Goal: Transaction & Acquisition: Purchase product/service

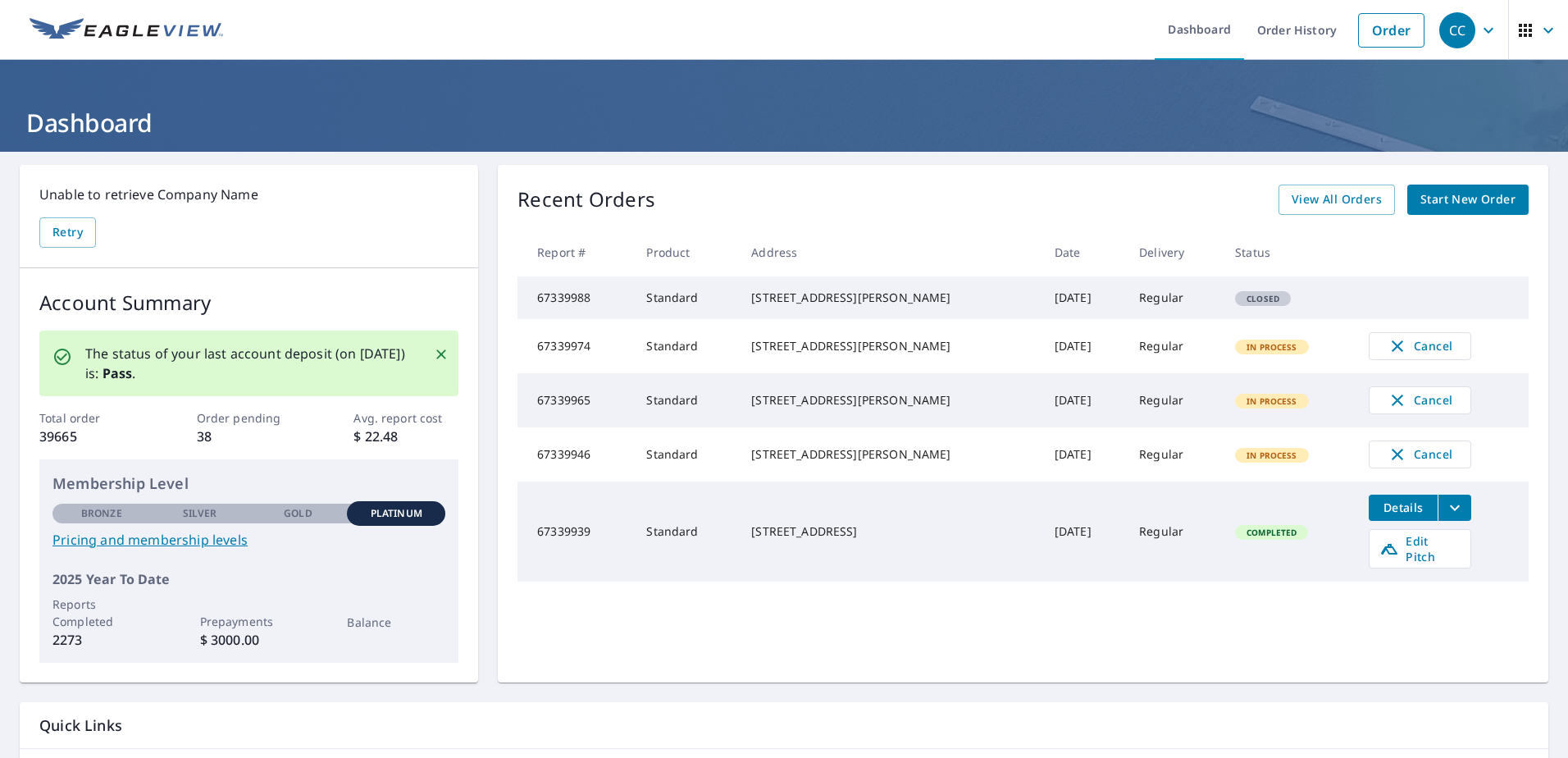
click at [1431, 194] on span "Start New Order" at bounding box center [1468, 199] width 96 height 21
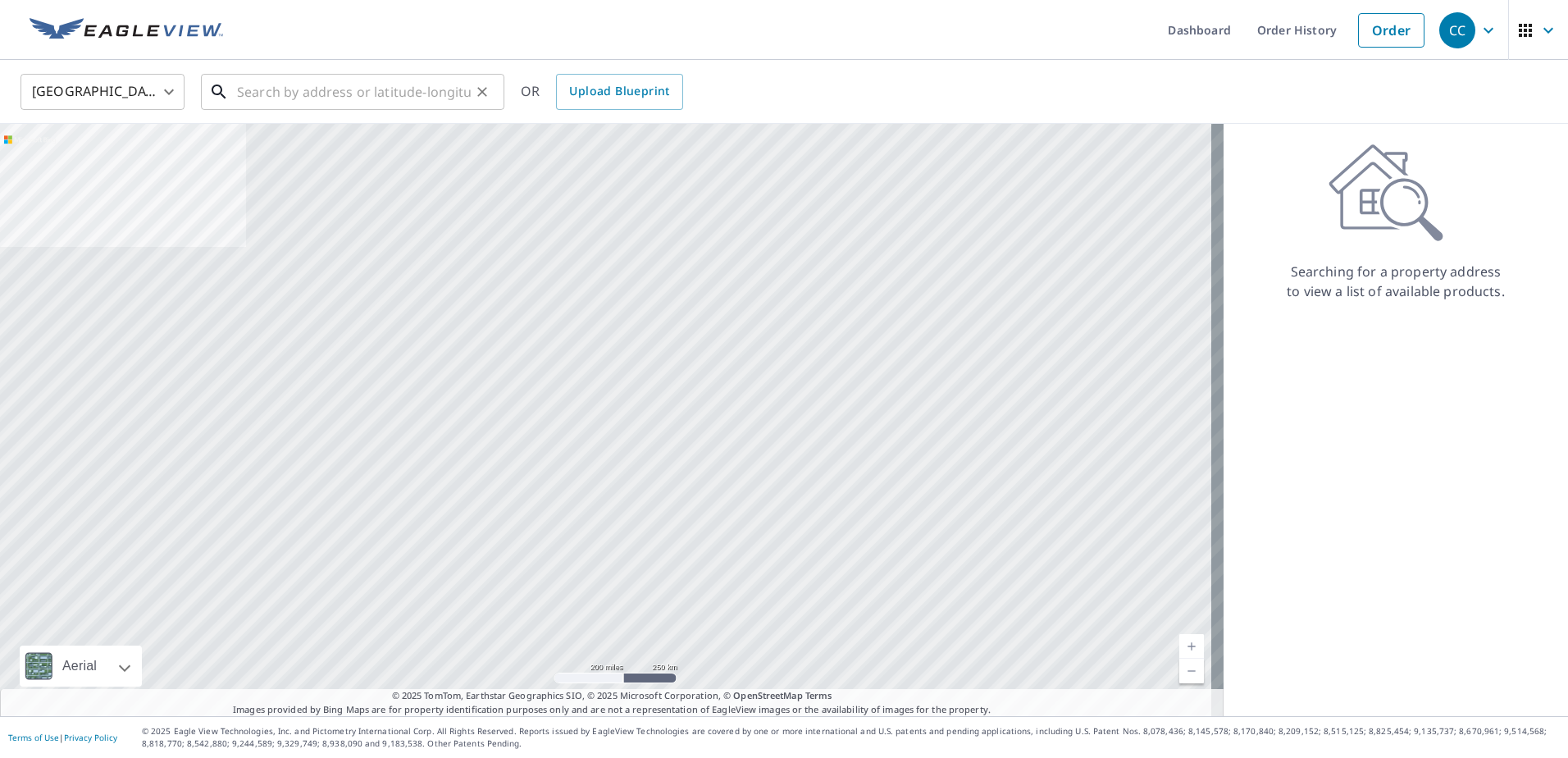
click at [366, 91] on input "text" at bounding box center [354, 92] width 234 height 46
paste input "3726 Moorings Lane Jacksonville, FL 32257"
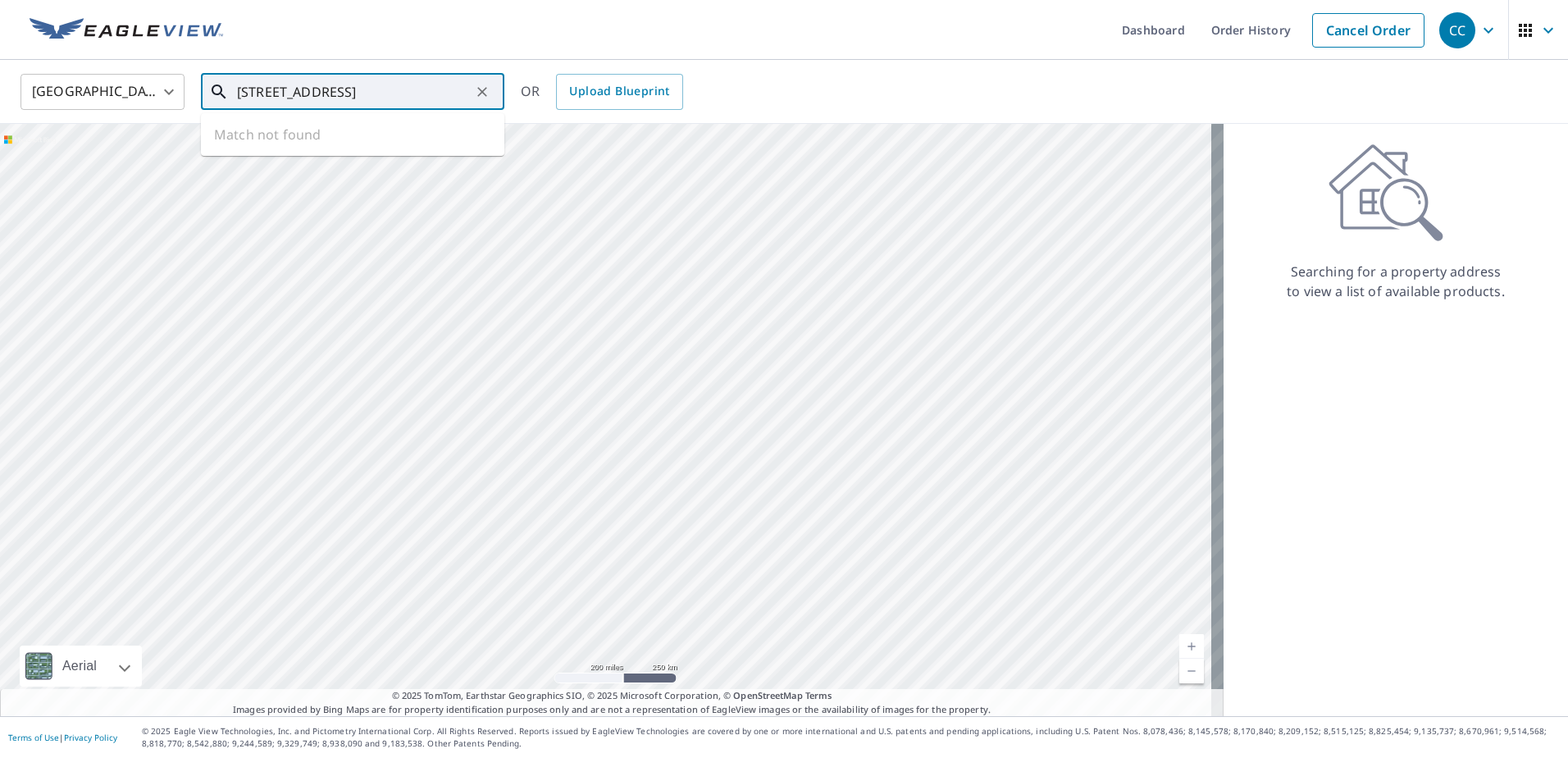
scroll to position [0, 32]
click at [314, 138] on span "3726 Moorings Ln" at bounding box center [362, 139] width 258 height 20
type input "3726 Moorings Ln Jacksonville, FL 32257"
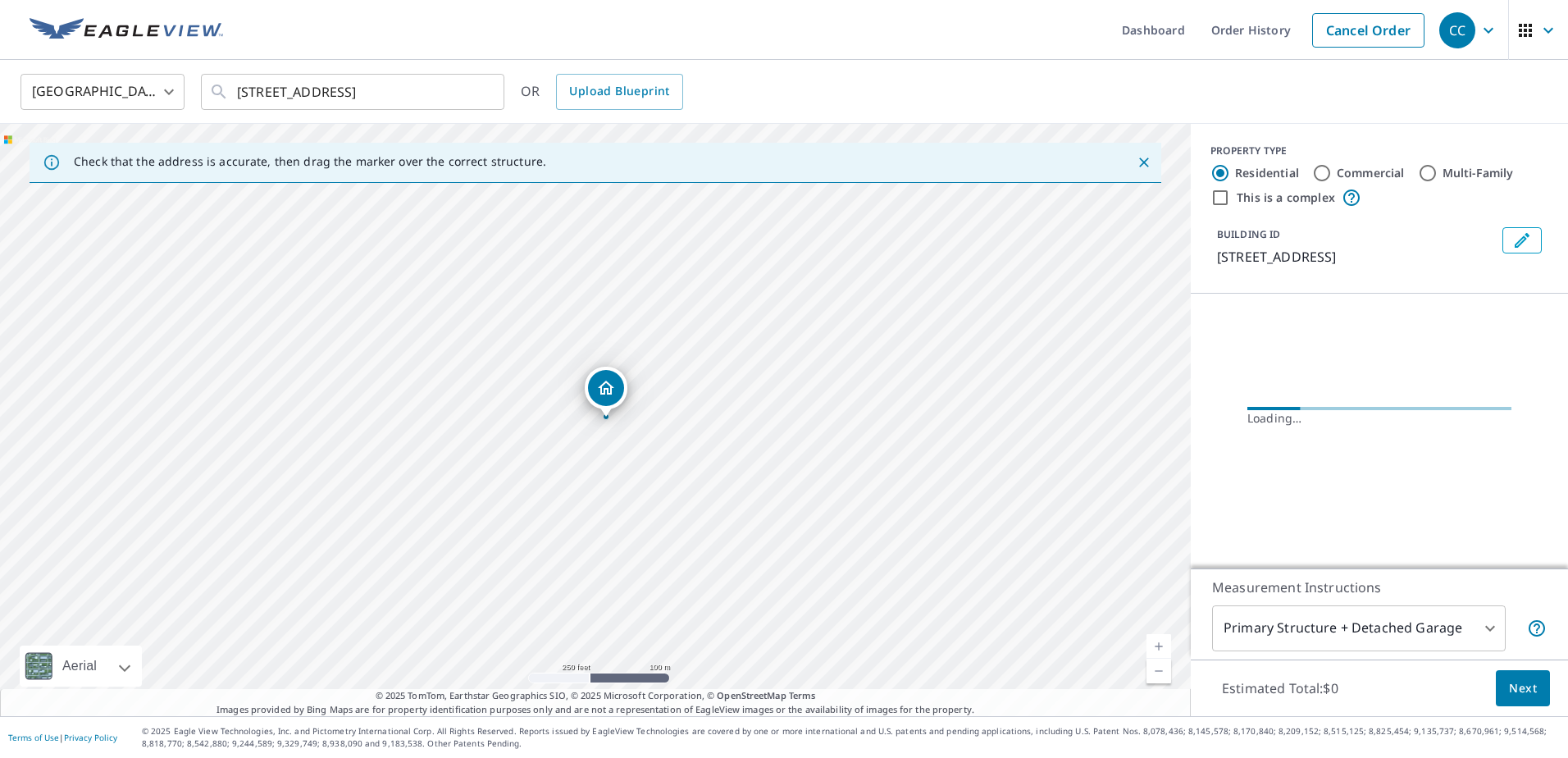
scroll to position [0, 0]
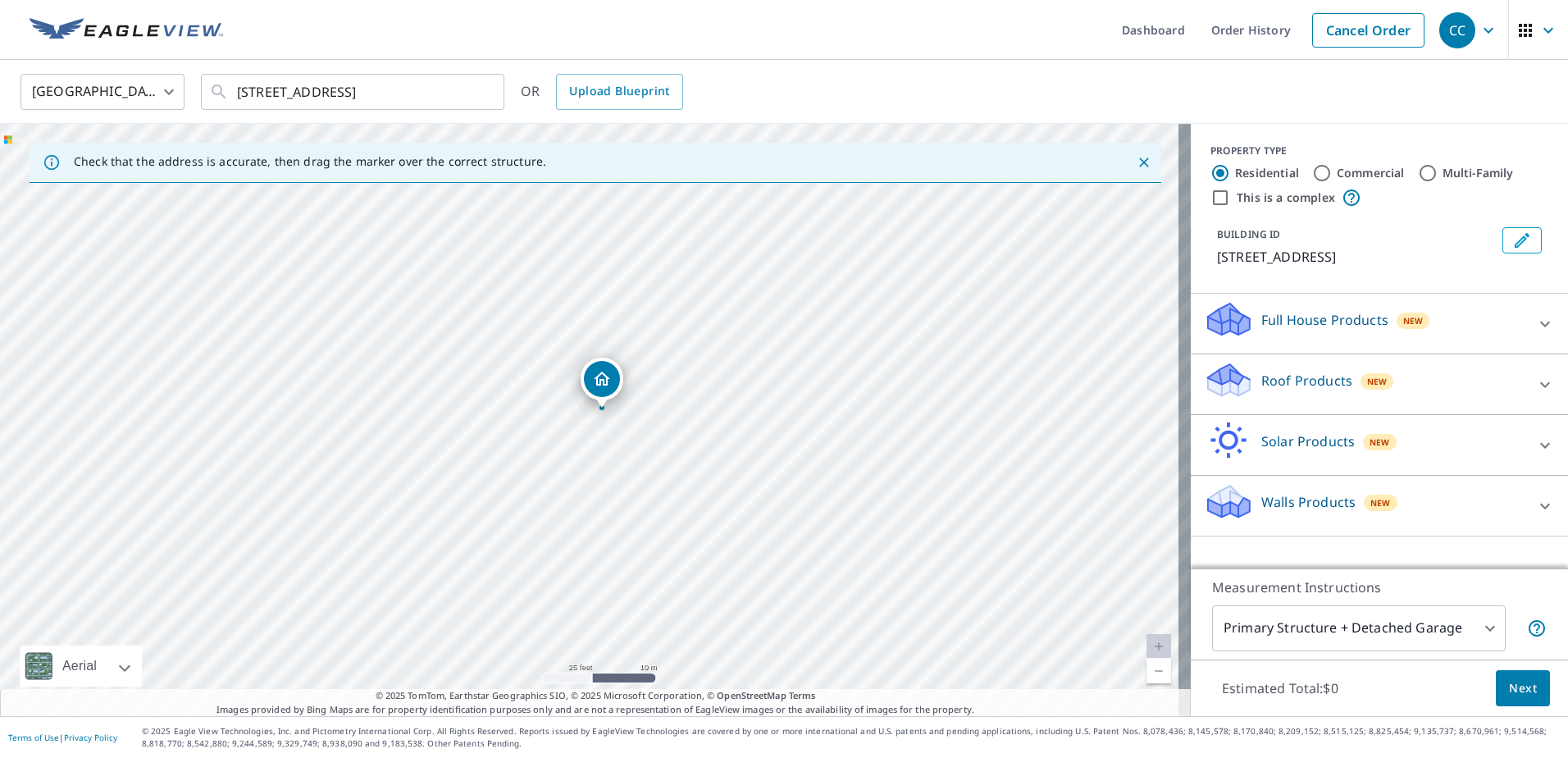
click at [1272, 382] on p "Roof Products" at bounding box center [1307, 381] width 91 height 20
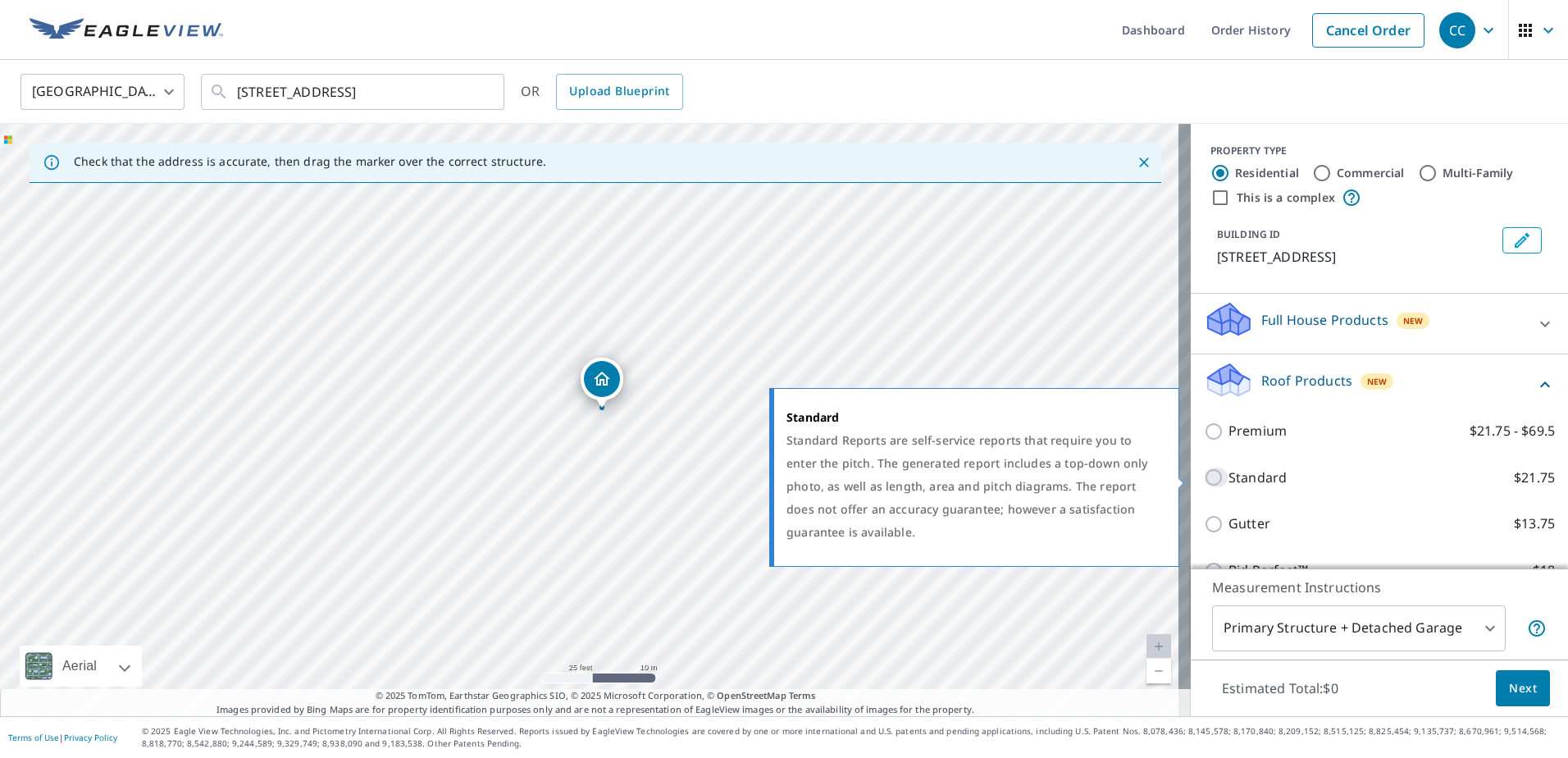
click at [1206, 478] on input "Standard $21.75" at bounding box center [1216, 478] width 25 height 20
checkbox input "true"
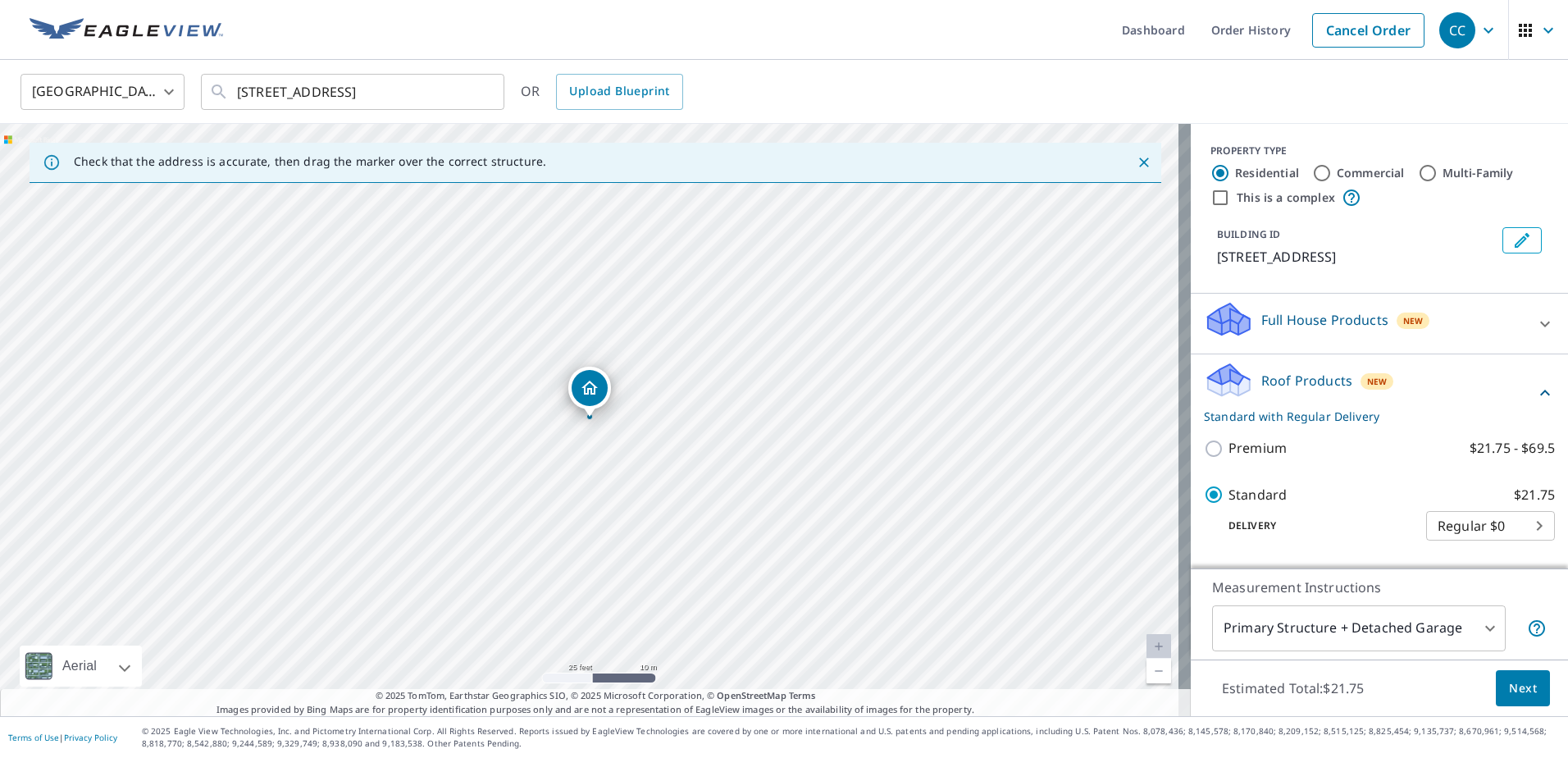
click at [1302, 631] on body "CC CC Dashboard Order History Cancel Order CC United States US ​ 3726 Moorings …" at bounding box center [784, 379] width 1568 height 758
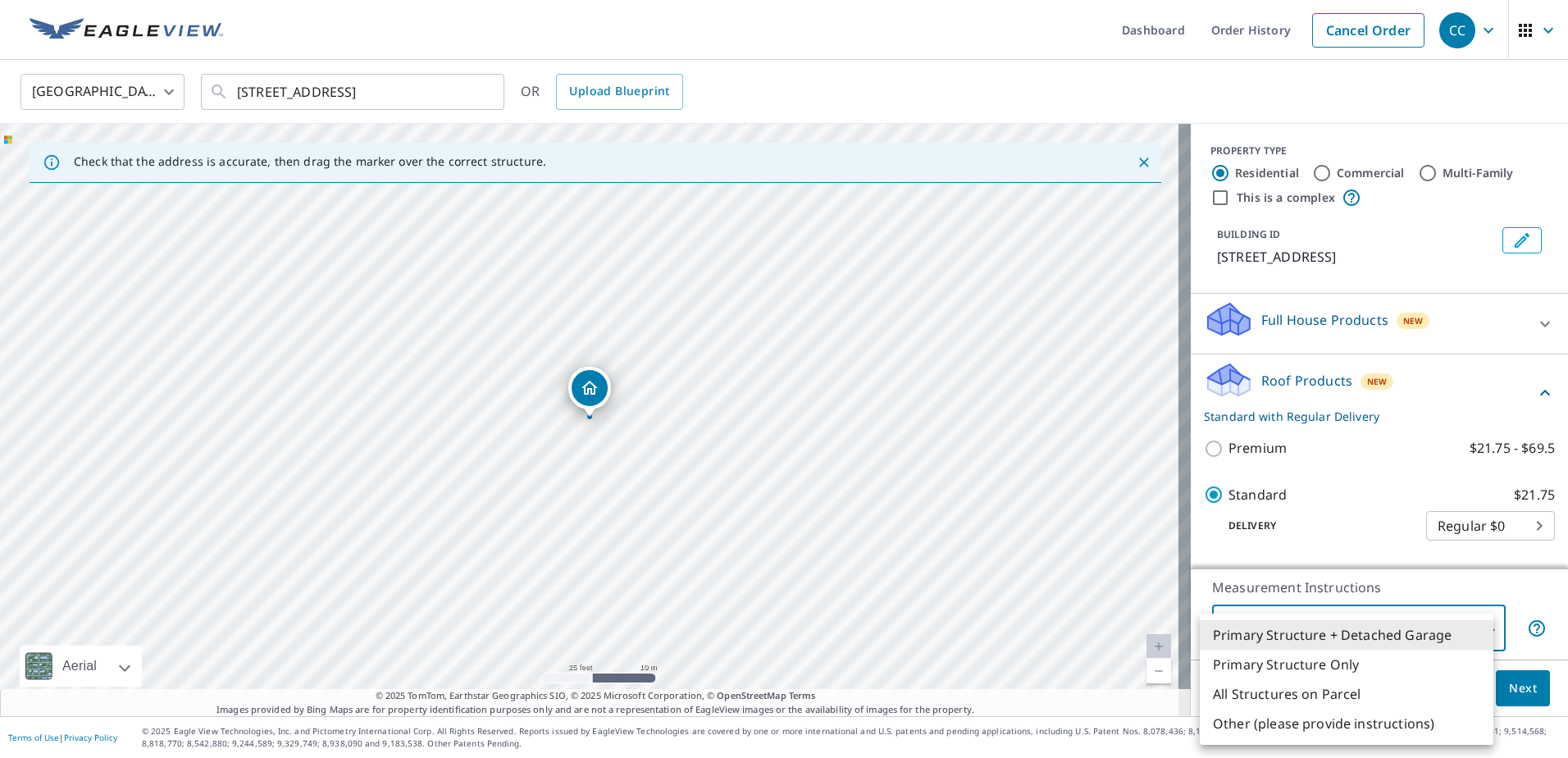
click at [1310, 696] on li "All Structures on Parcel" at bounding box center [1346, 695] width 294 height 30
type input "3"
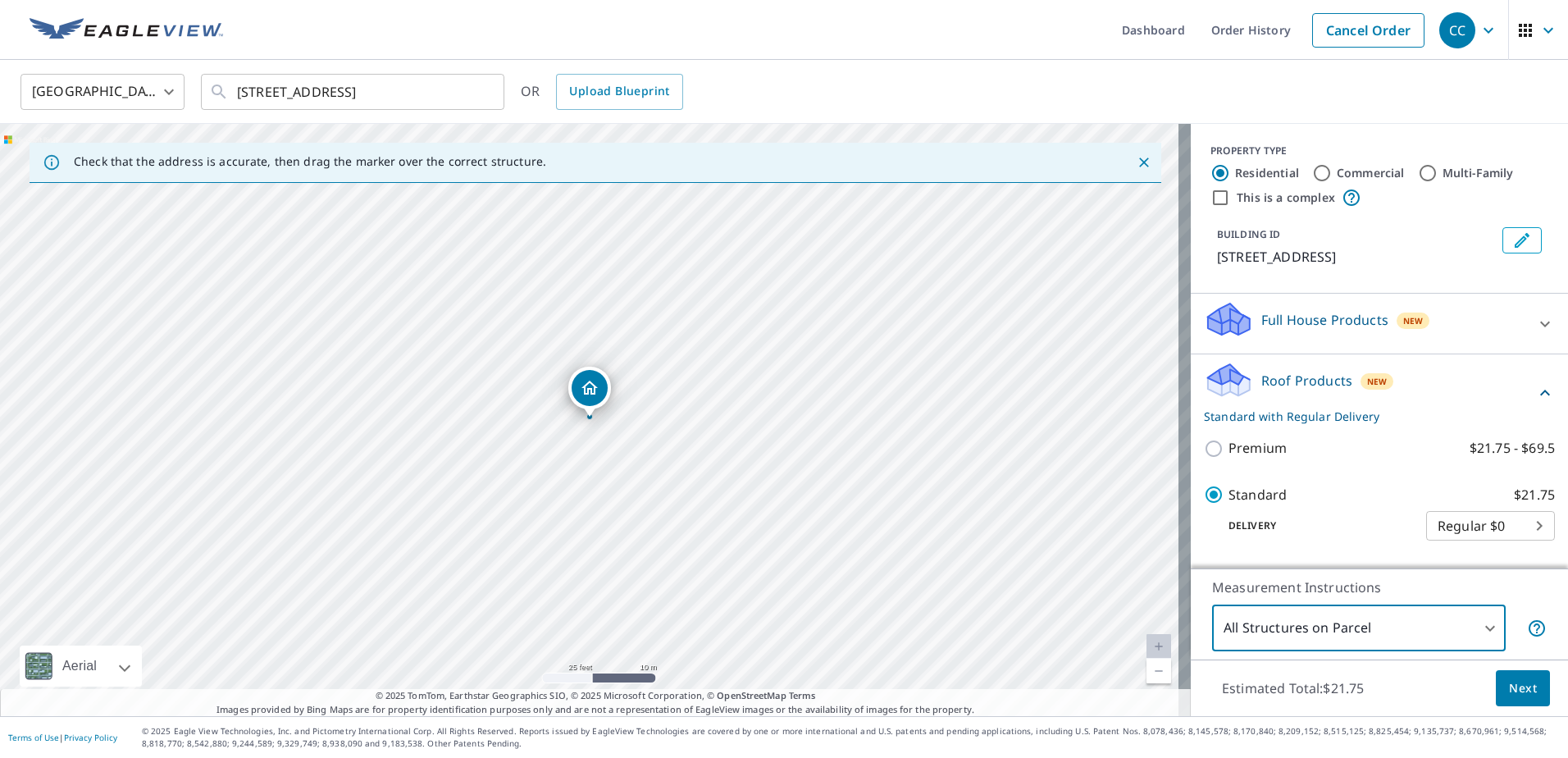
click at [1509, 690] on span "Next" at bounding box center [1523, 689] width 28 height 21
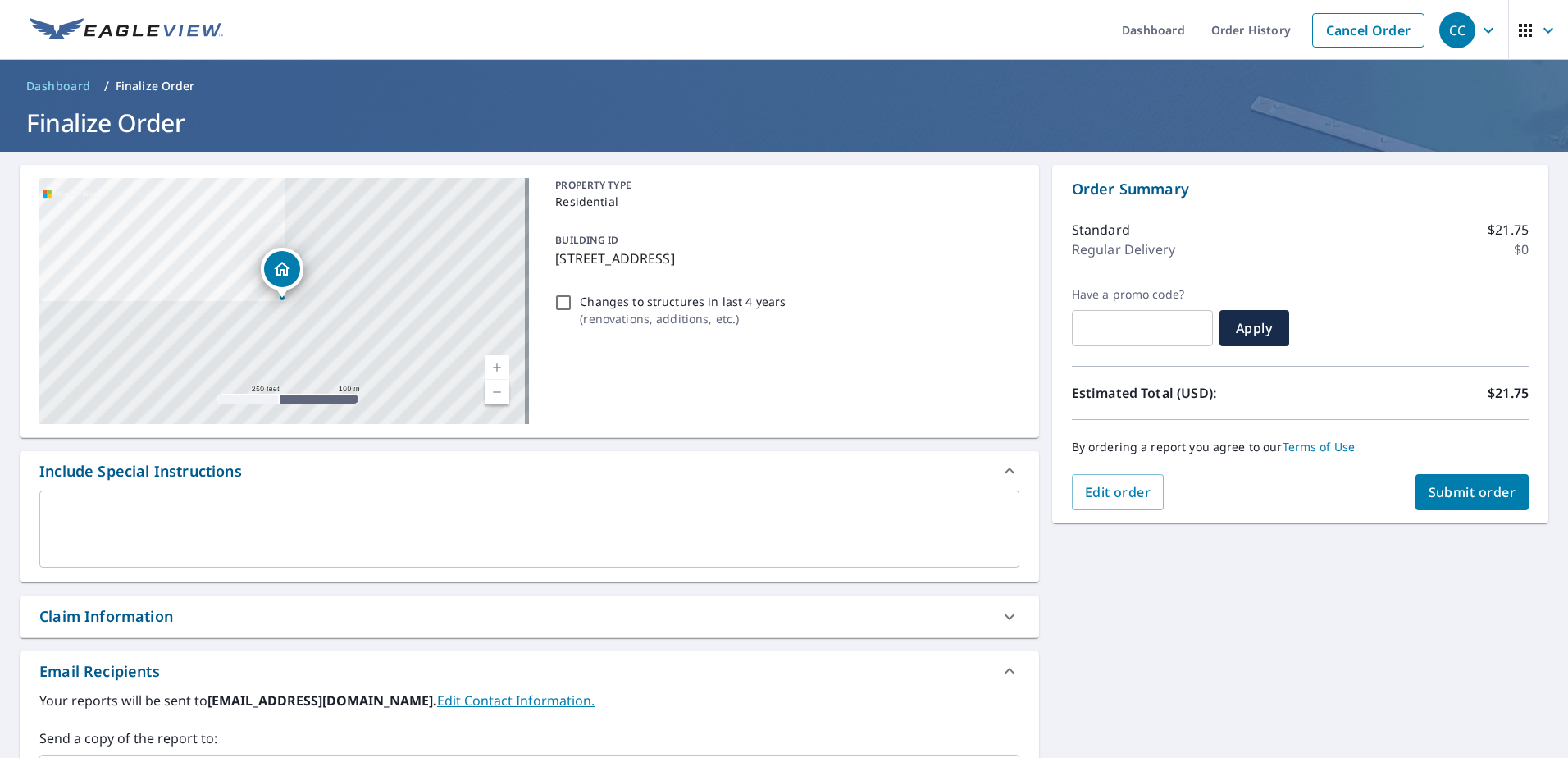
click at [269, 616] on div "Claim Information" at bounding box center [515, 616] width 950 height 22
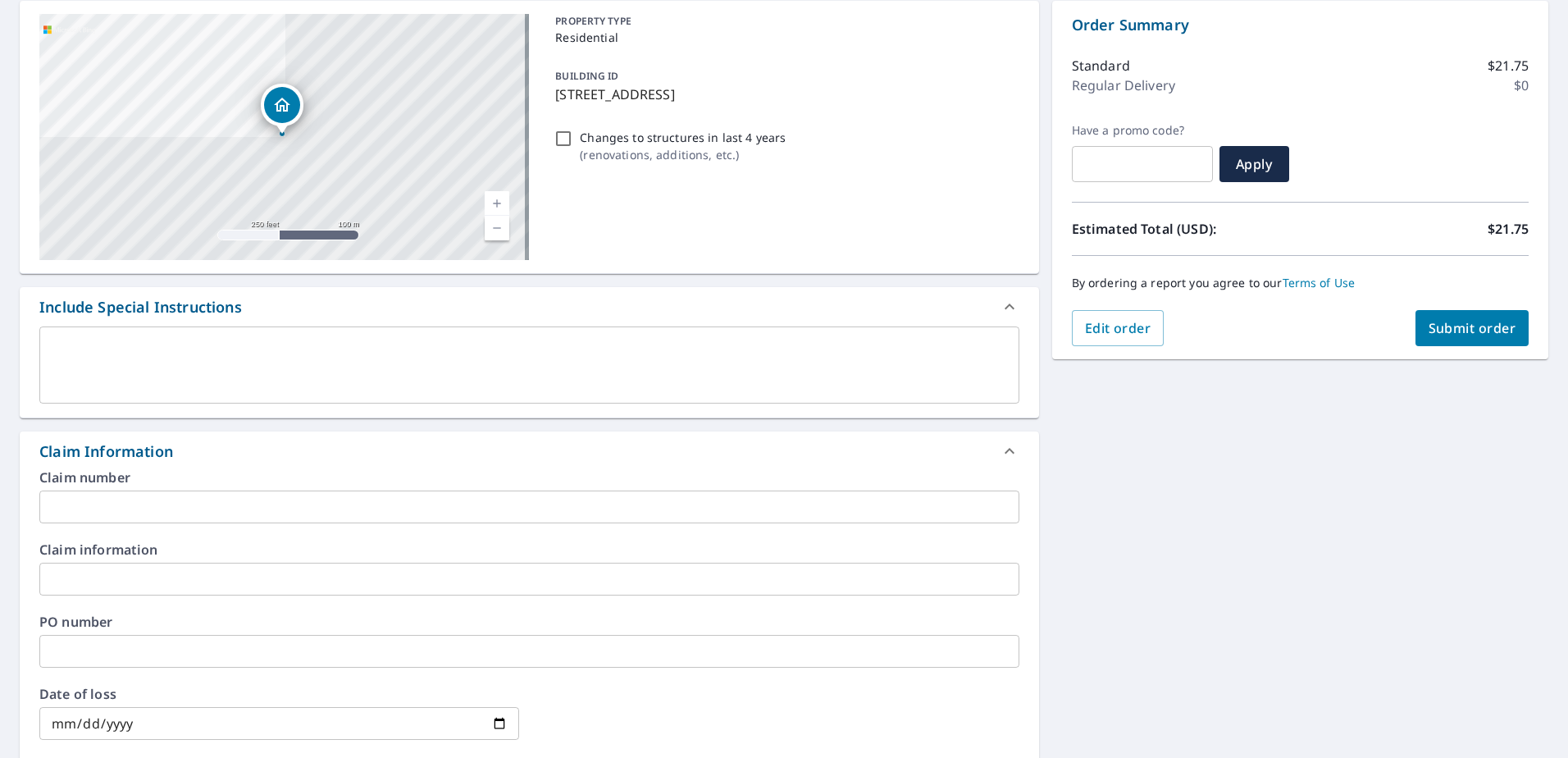
scroll to position [246, 0]
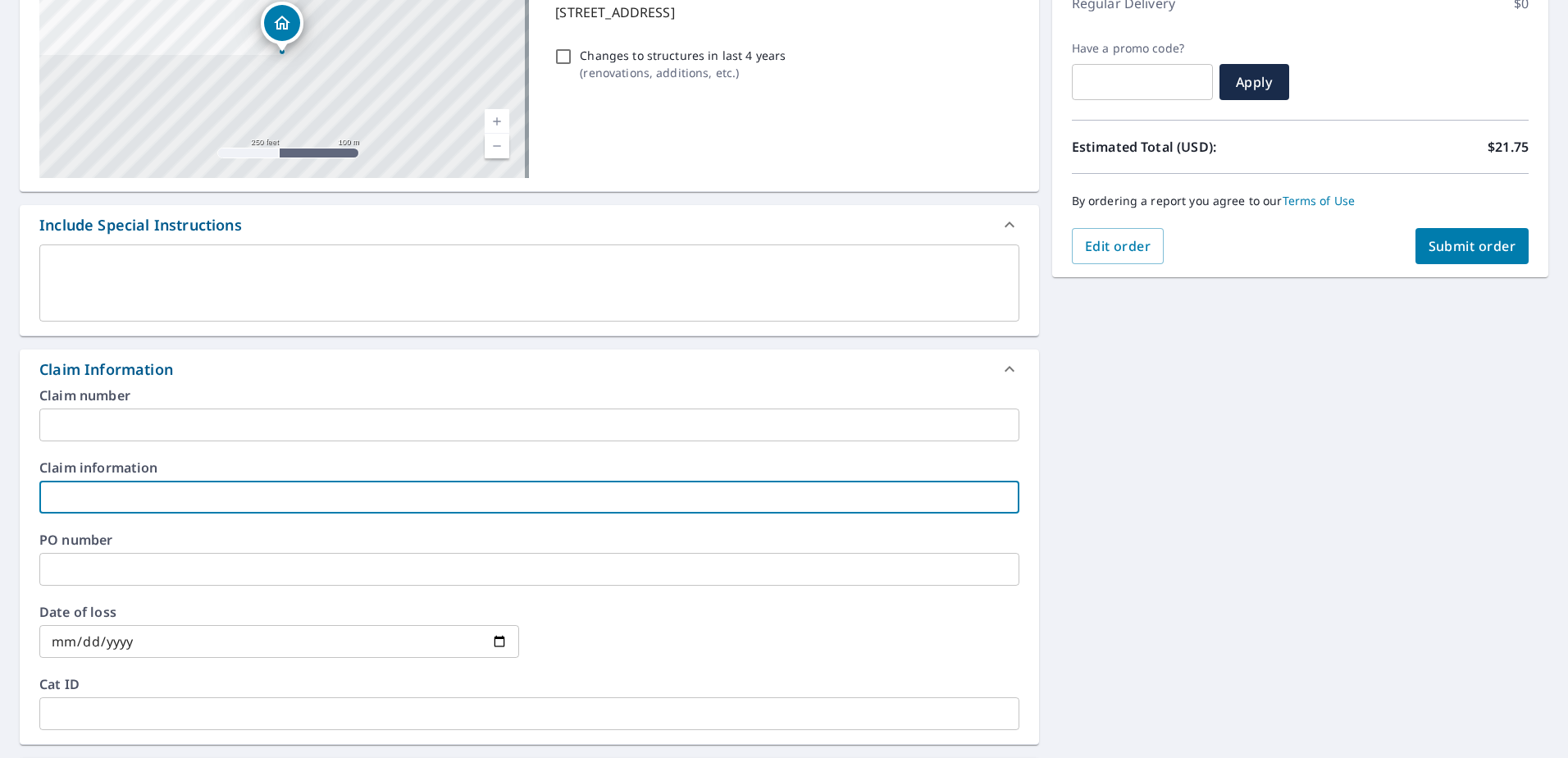
click at [112, 497] on input "text" at bounding box center [530, 498] width 980 height 33
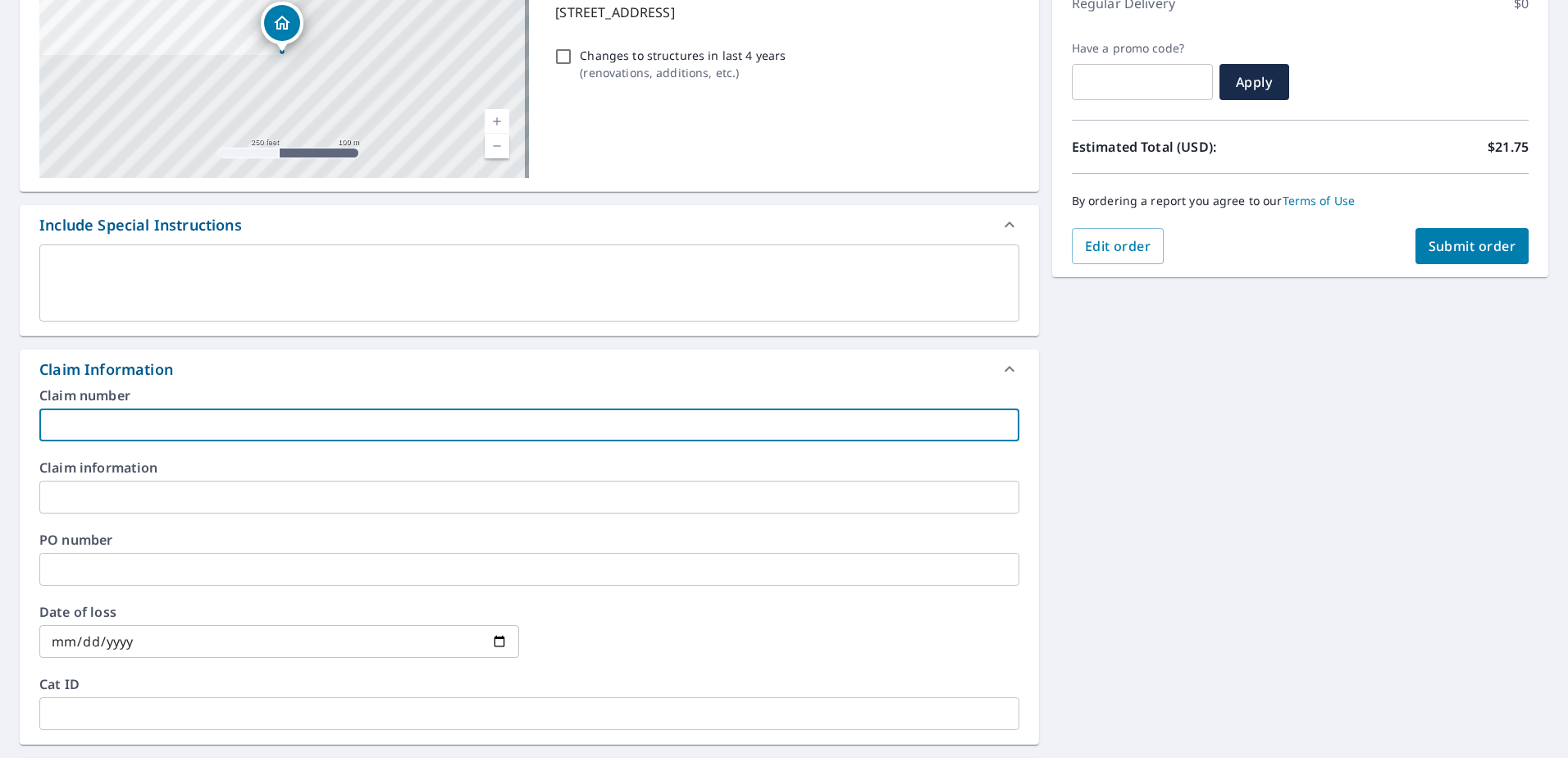
click at [97, 435] on input "text" at bounding box center [530, 425] width 980 height 33
paste input "8158674"
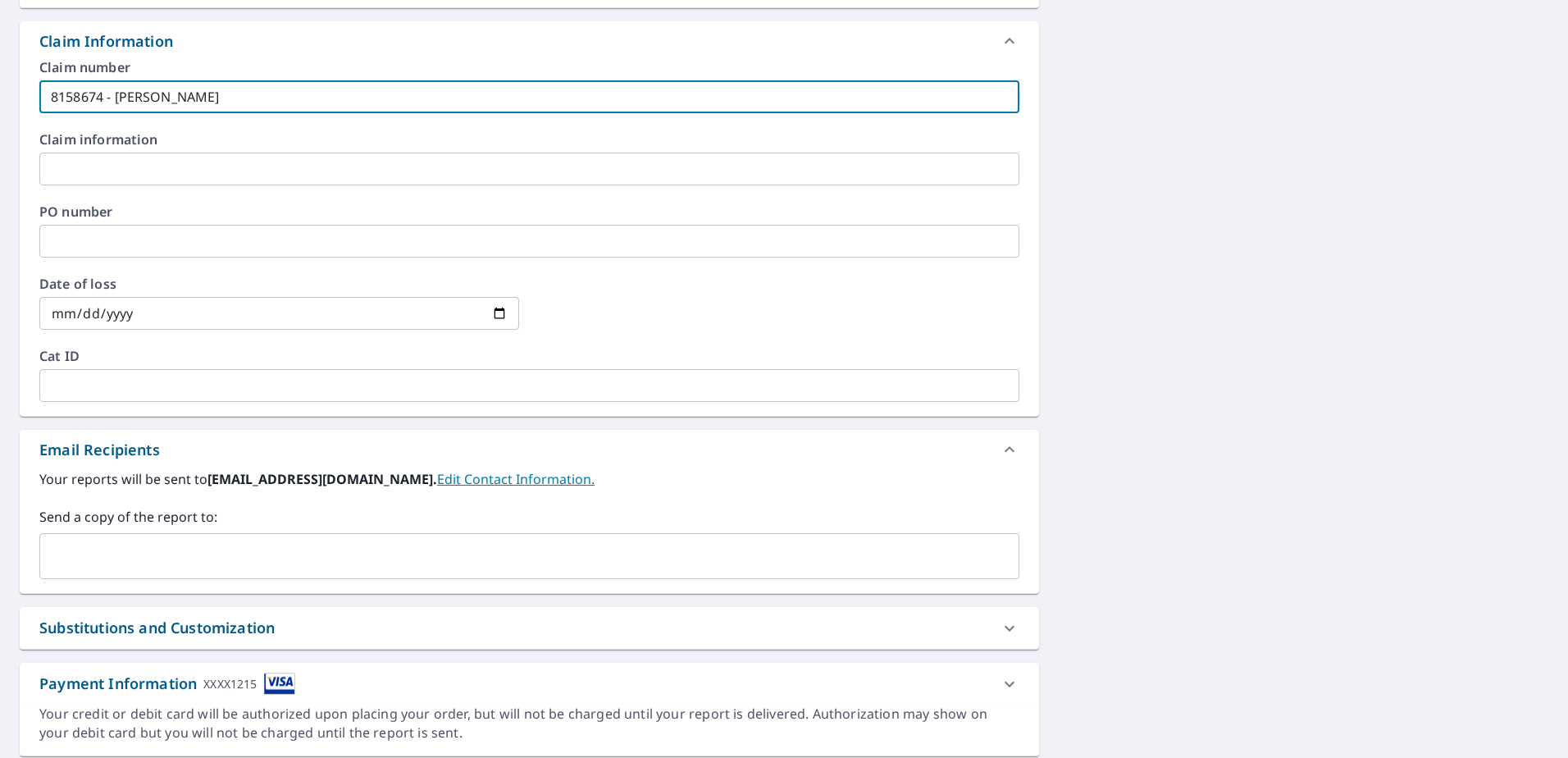
scroll to position [628, 0]
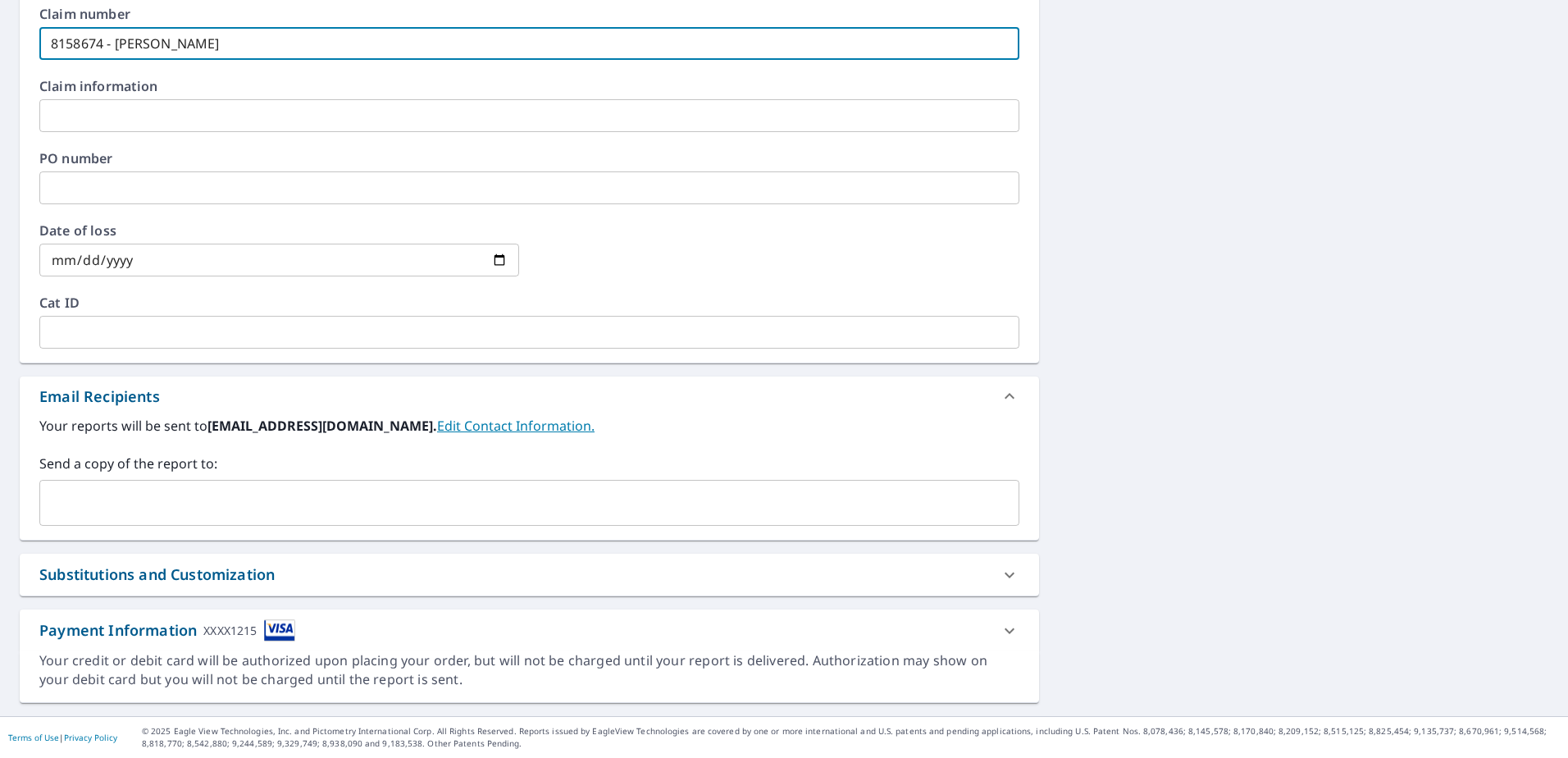
type input "8158674 - Palmieri"
click at [175, 513] on input "text" at bounding box center [517, 503] width 940 height 31
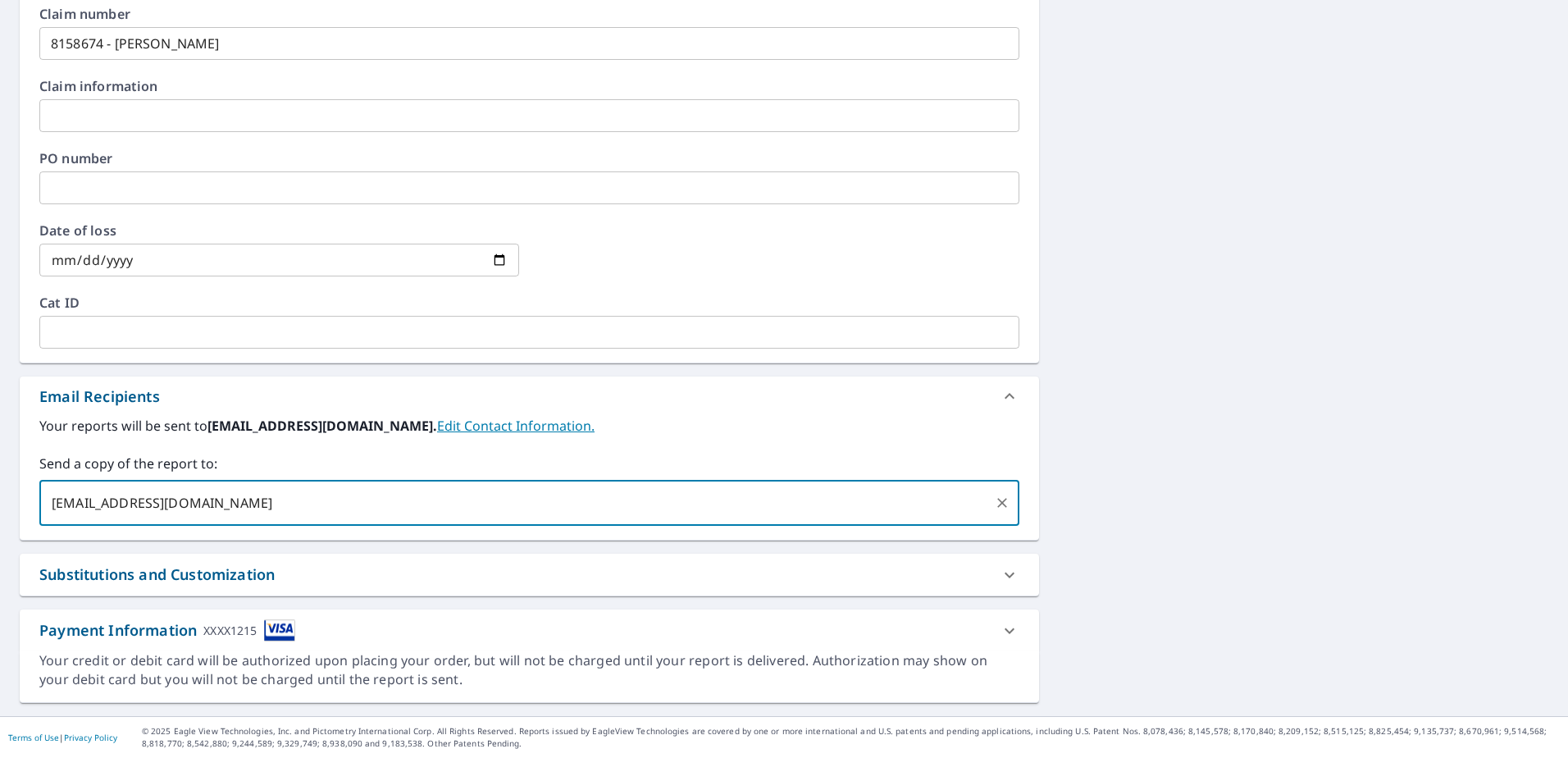
type input "sfernandes@sdii-global.com"
click at [1113, 346] on div "**********" at bounding box center [784, 119] width 1568 height 1192
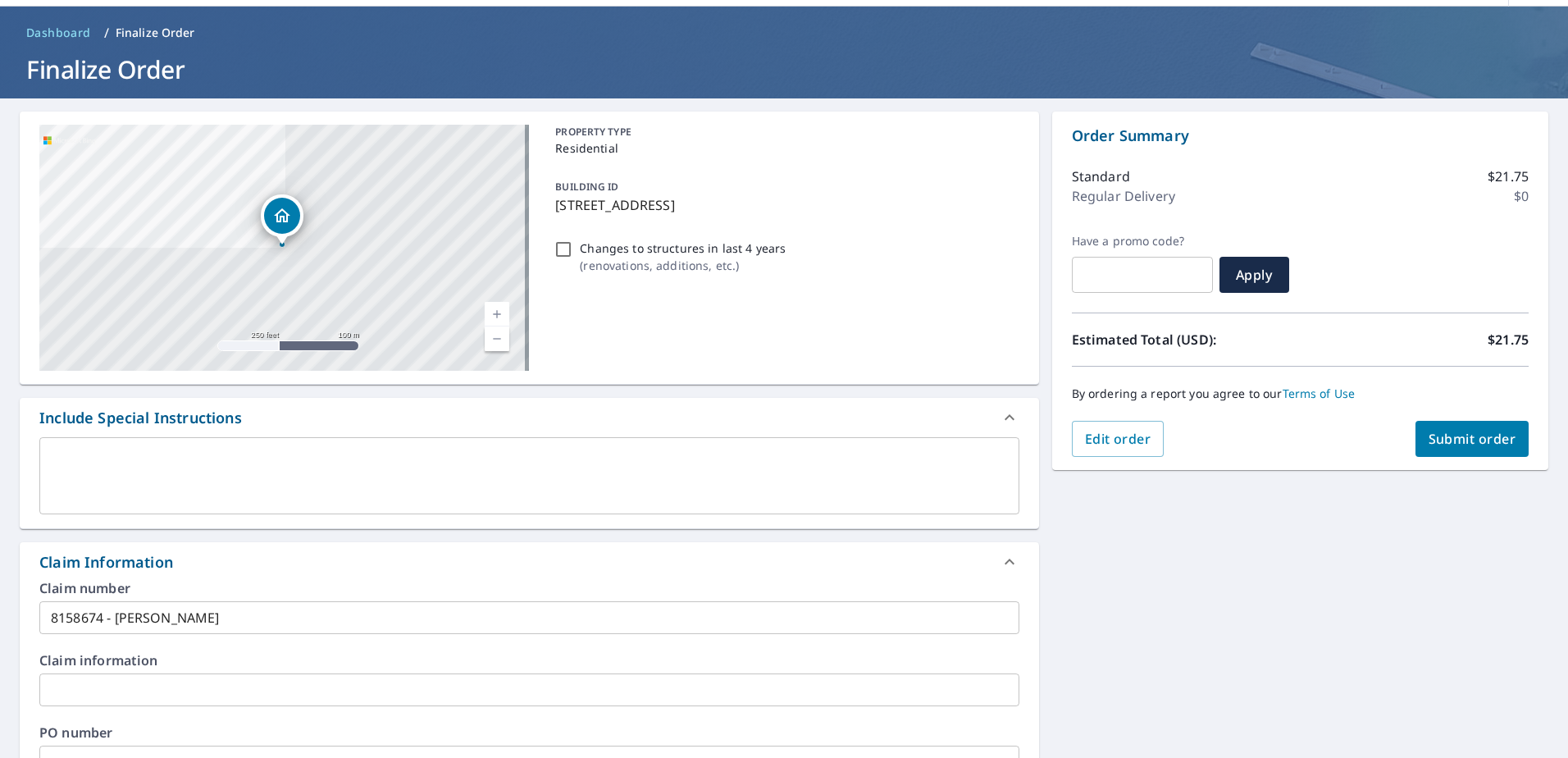
scroll to position [0, 0]
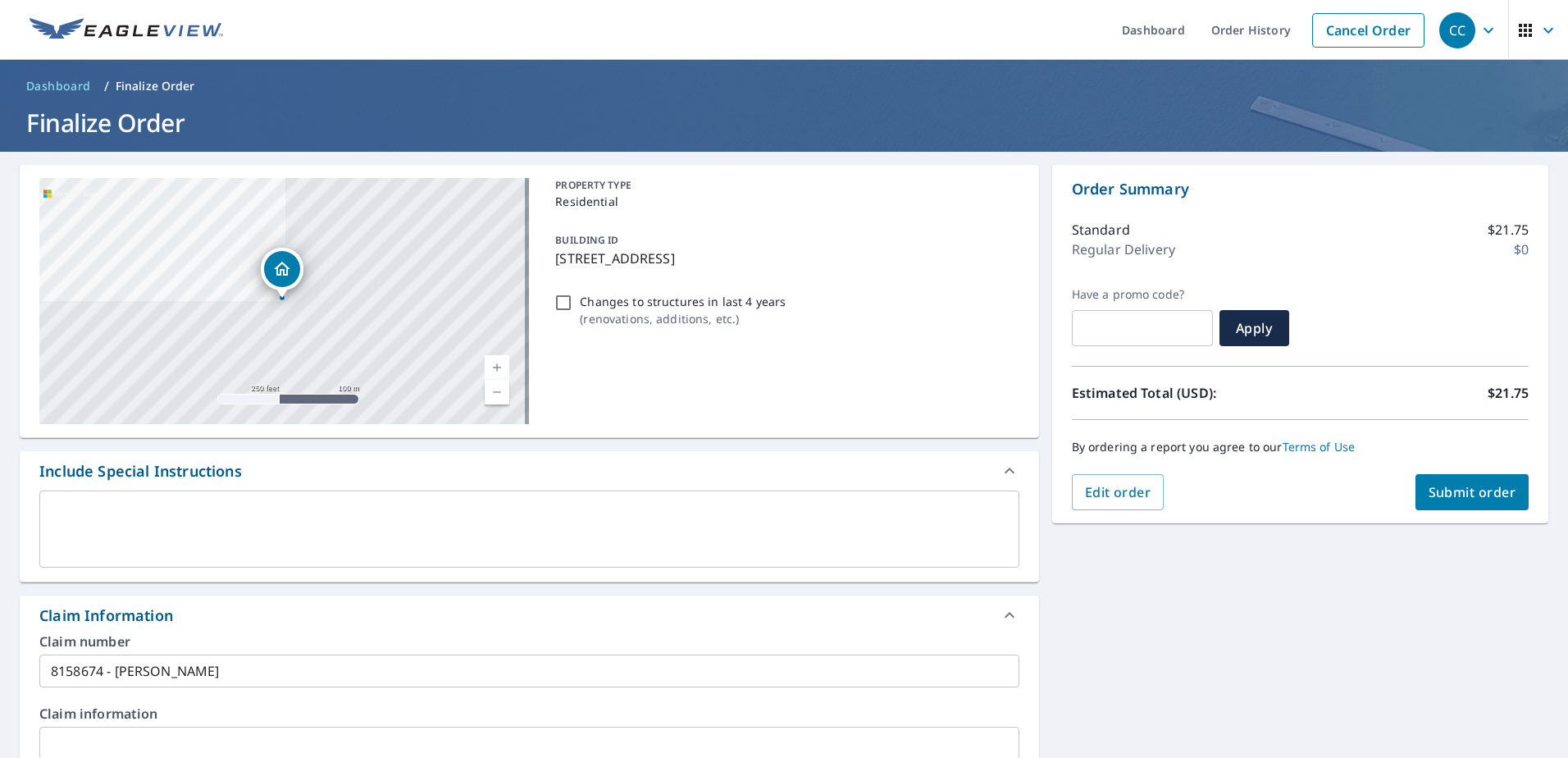
click at [1432, 489] on span "Submit order" at bounding box center [1472, 493] width 88 height 18
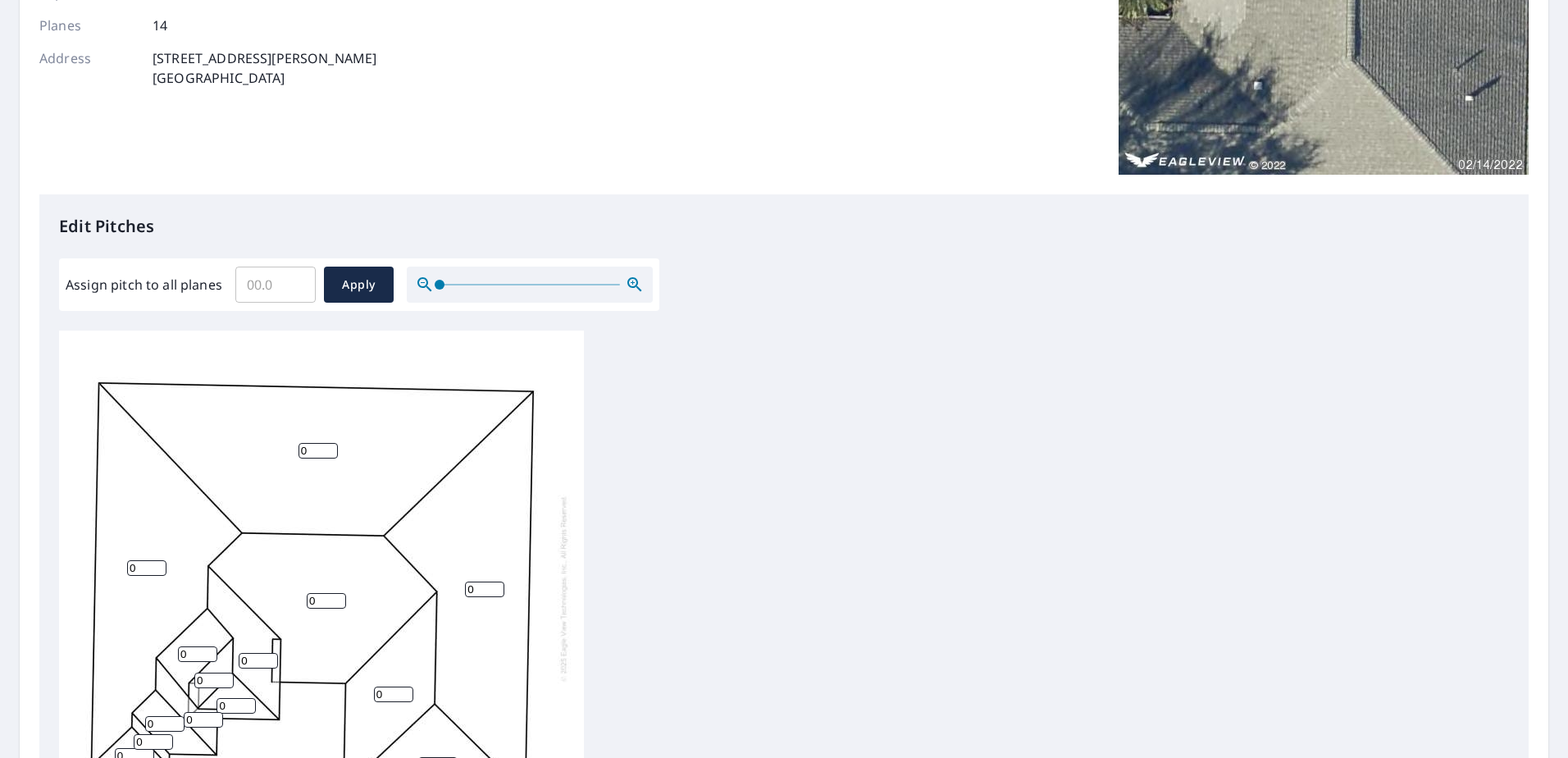
scroll to position [16, 0]
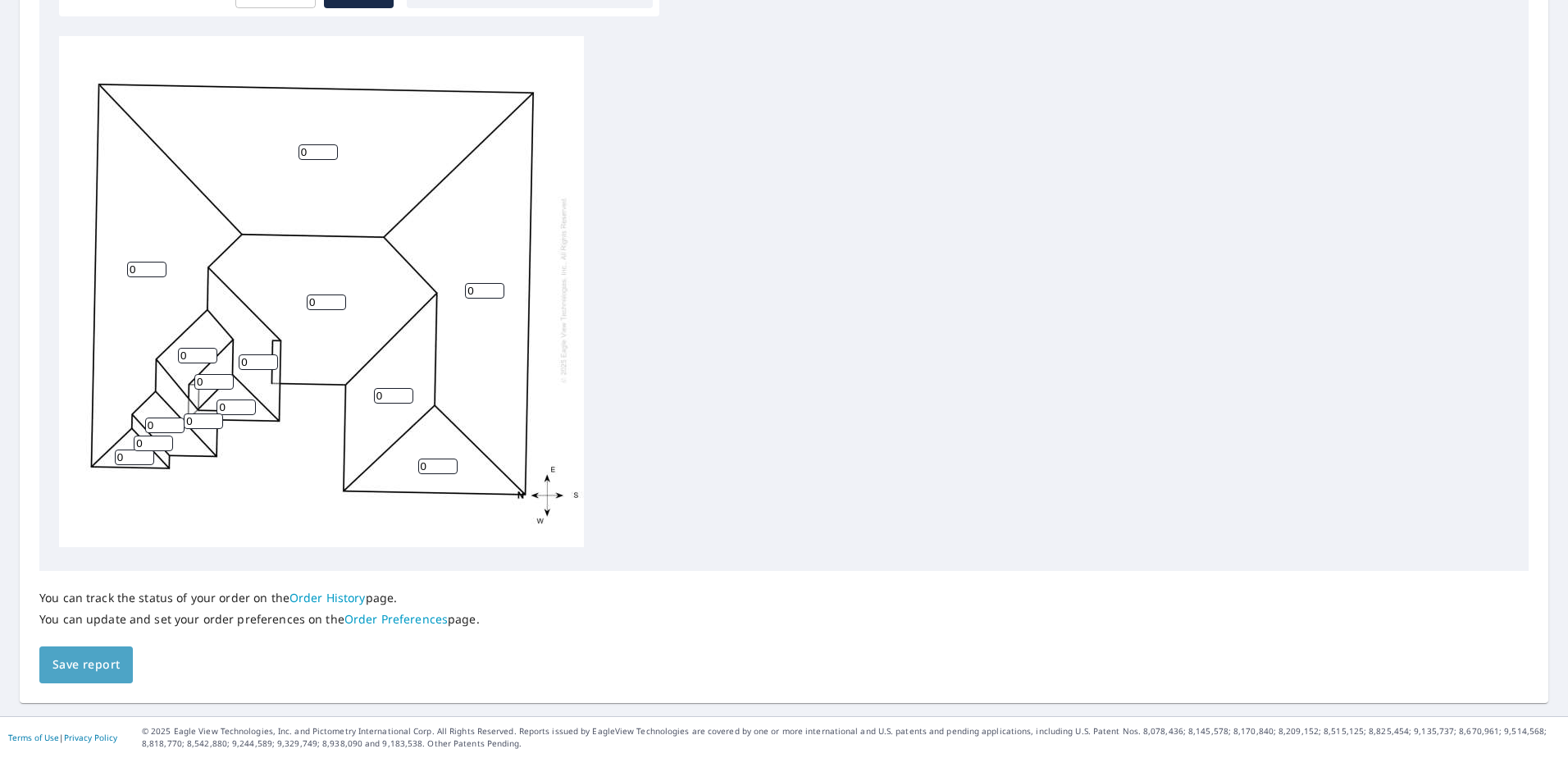
click at [108, 673] on span "Save report" at bounding box center [86, 665] width 68 height 21
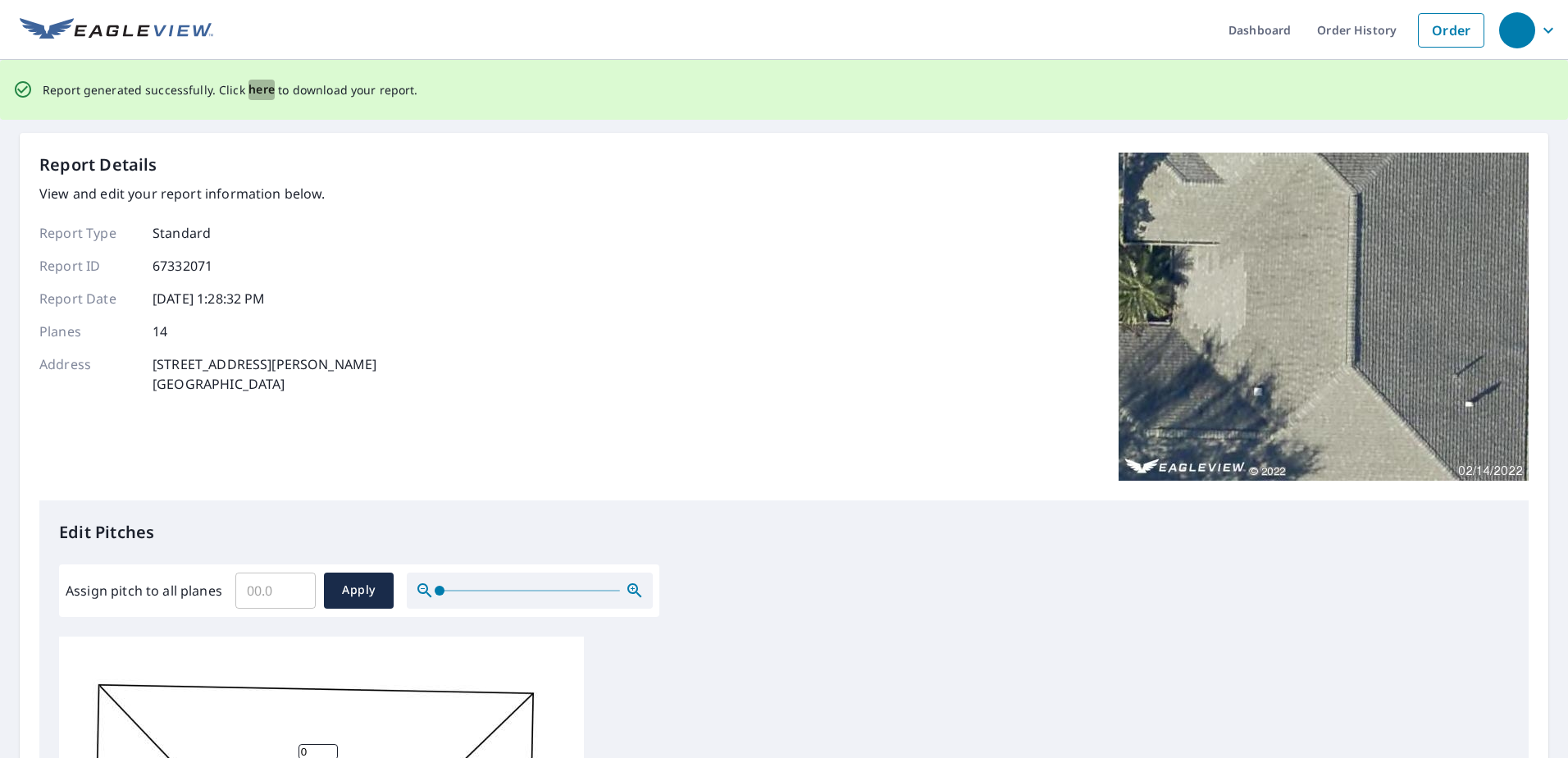
click at [261, 83] on span "here" at bounding box center [262, 90] width 27 height 21
